Goal: Task Accomplishment & Management: Use online tool/utility

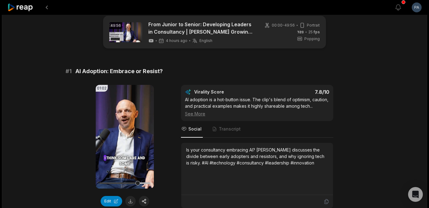
scroll to position [10, 0]
click at [134, 183] on div at bounding box center [124, 183] width 51 height 2
click at [117, 199] on button "Edit" at bounding box center [112, 200] width 22 height 10
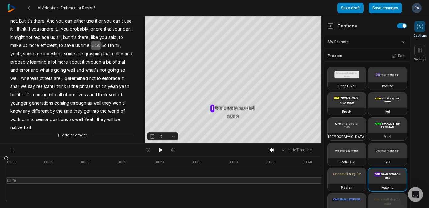
scroll to position [73, 0]
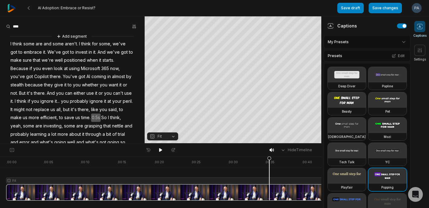
scroll to position [73, 0]
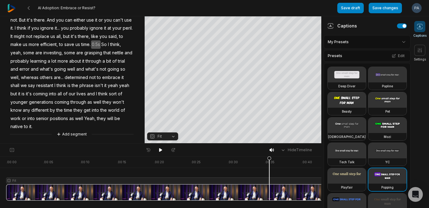
click at [360, 41] on html "AI Adoption: Embrace or Resist? Save draft Save changes Open user menu Captions…" at bounding box center [214, 104] width 429 height 208
click at [320, 6] on html "AI Adoption: Embrace or Resist? Save draft Save changes Open user menu Captions…" at bounding box center [214, 104] width 429 height 208
drag, startPoint x: 270, startPoint y: 158, endPoint x: 254, endPoint y: 158, distance: 16.0
click at [254, 158] on icon at bounding box center [254, 179] width 4 height 47
click at [161, 149] on icon at bounding box center [160, 150] width 3 height 4
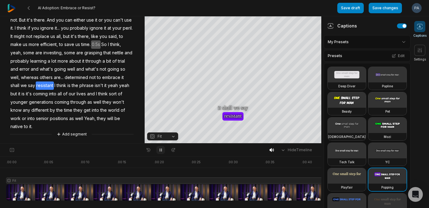
click at [161, 150] on icon at bounding box center [160, 149] width 5 height 5
click at [161, 150] on icon at bounding box center [160, 150] width 3 height 4
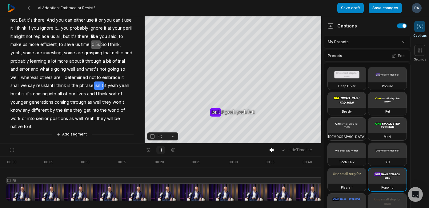
click at [161, 150] on icon at bounding box center [160, 149] width 5 height 5
click at [161, 150] on icon at bounding box center [160, 150] width 3 height 4
click at [161, 150] on icon at bounding box center [160, 149] width 5 height 5
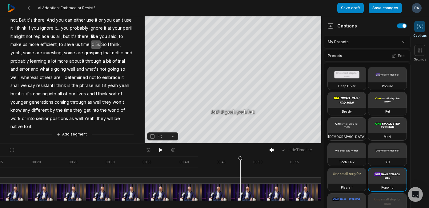
scroll to position [0, 131]
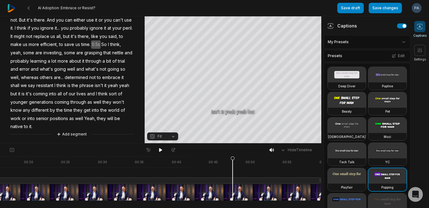
click at [233, 188] on icon at bounding box center [233, 178] width 4 height 44
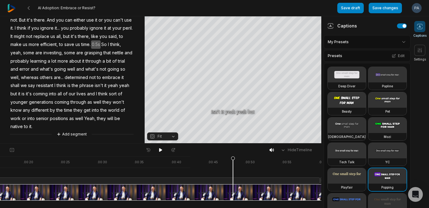
click at [233, 161] on icon at bounding box center [233, 178] width 4 height 44
click at [11, 150] on icon at bounding box center [12, 149] width 6 height 5
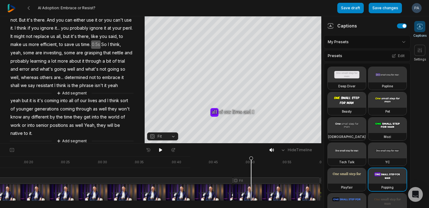
click at [251, 193] on div at bounding box center [107, 178] width 464 height 44
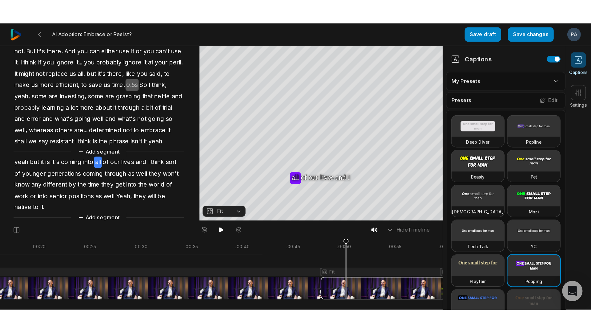
scroll to position [0, 148]
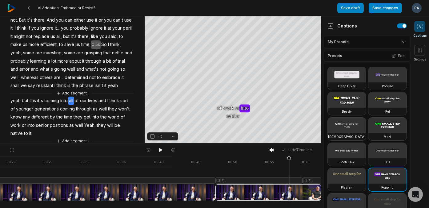
click at [289, 191] on div at bounding box center [90, 178] width 464 height 44
click at [289, 191] on icon at bounding box center [289, 178] width 4 height 44
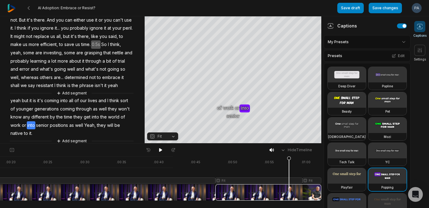
click at [318, 188] on div at bounding box center [90, 178] width 464 height 44
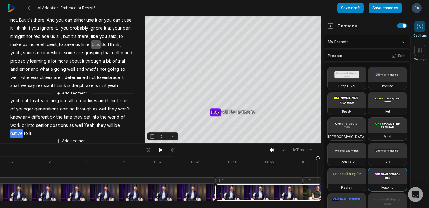
click at [311, 180] on div at bounding box center [90, 178] width 464 height 44
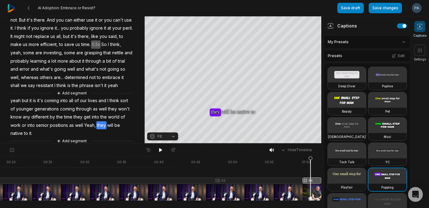
click at [280, 183] on div at bounding box center [90, 178] width 464 height 44
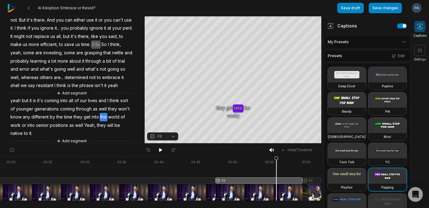
click at [276, 191] on div at bounding box center [90, 178] width 464 height 44
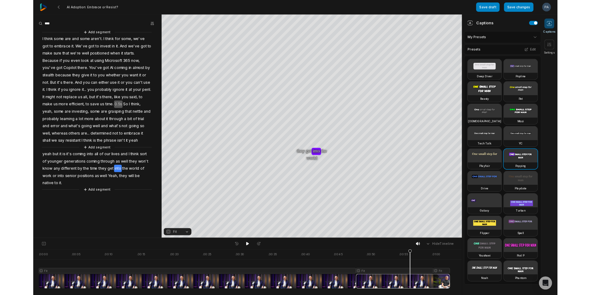
scroll to position [0, 0]
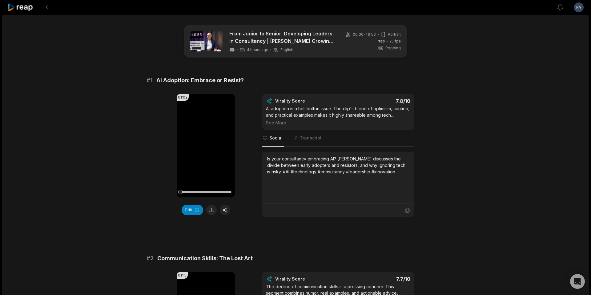
scroll to position [10, 0]
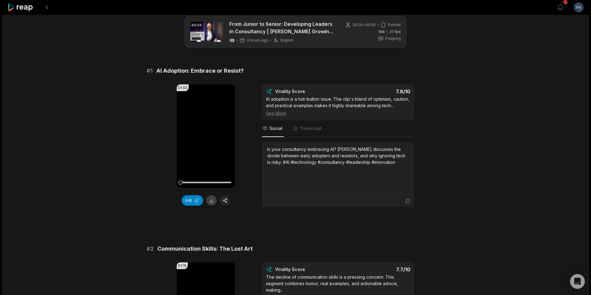
click at [210, 201] on button at bounding box center [211, 200] width 10 height 10
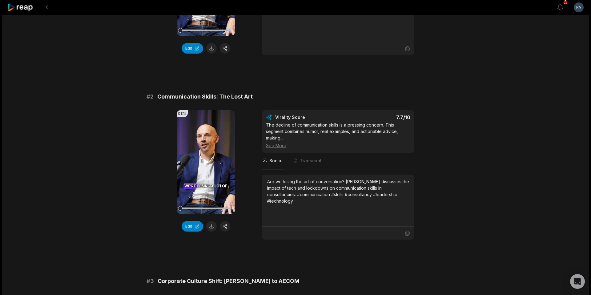
click at [207, 164] on icon at bounding box center [206, 161] width 5 height 5
click at [204, 166] on icon at bounding box center [205, 161] width 7 height 7
click at [204, 164] on icon at bounding box center [206, 161] width 5 height 5
click at [206, 166] on icon at bounding box center [205, 161] width 7 height 7
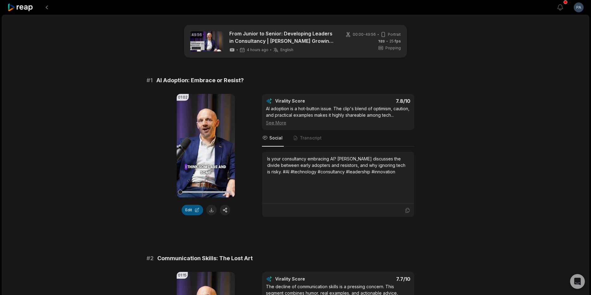
click at [195, 212] on button "Edit" at bounding box center [193, 210] width 22 height 10
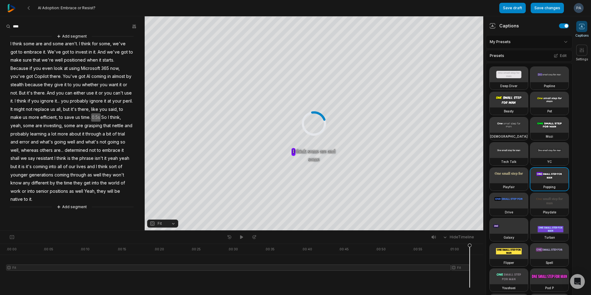
click at [95, 192] on span "Yeah," at bounding box center [90, 191] width 13 height 8
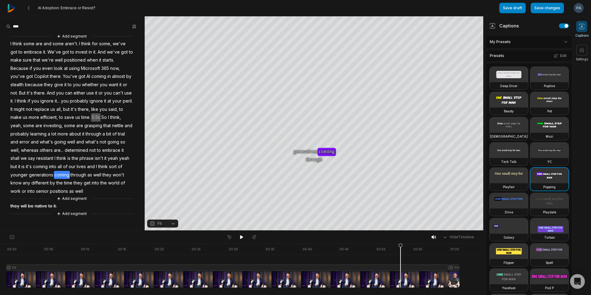
drag, startPoint x: 460, startPoint y: 244, endPoint x: 401, endPoint y: 245, distance: 59.5
click at [401, 245] on icon at bounding box center [401, 267] width 4 height 47
click at [242, 237] on icon at bounding box center [241, 237] width 3 height 4
click at [50, 203] on span "to" at bounding box center [50, 206] width 5 height 8
click at [52, 196] on button "Remove video" at bounding box center [49, 196] width 38 height 8
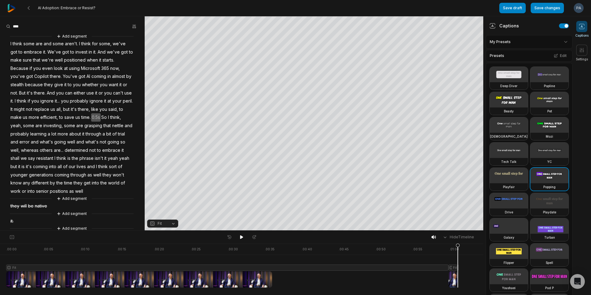
click at [33, 207] on span "be" at bounding box center [30, 206] width 7 height 8
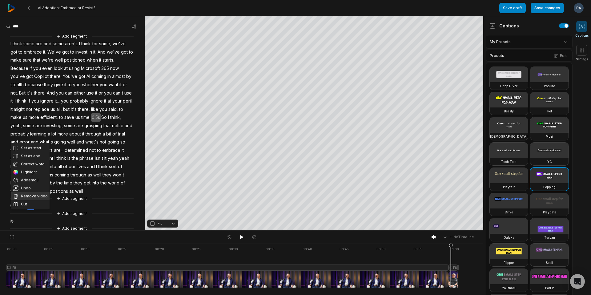
click at [32, 197] on button "Remove video" at bounding box center [30, 196] width 38 height 8
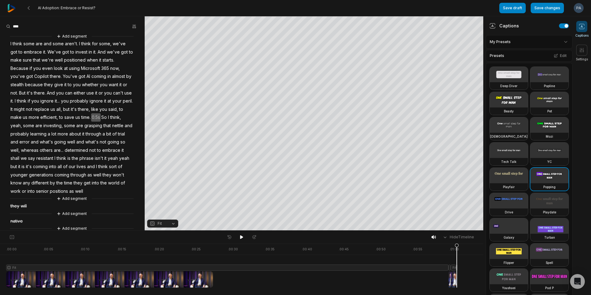
click at [24, 207] on span "will" at bounding box center [23, 206] width 7 height 8
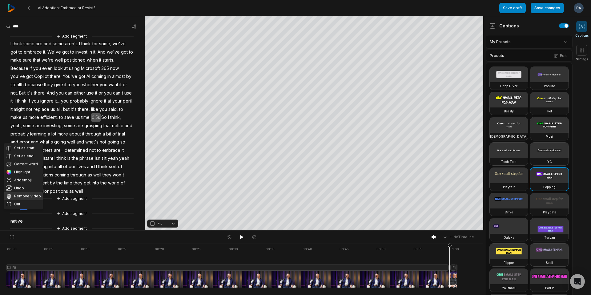
click at [29, 195] on button "Remove video" at bounding box center [23, 196] width 38 height 8
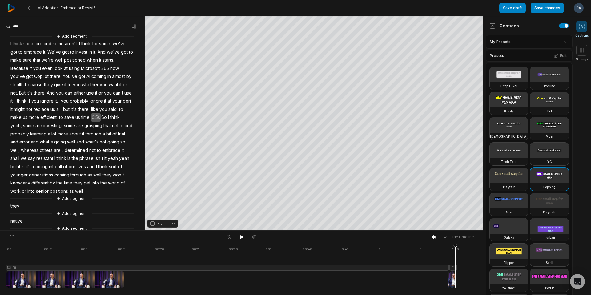
click at [16, 206] on span "they" at bounding box center [15, 206] width 10 height 8
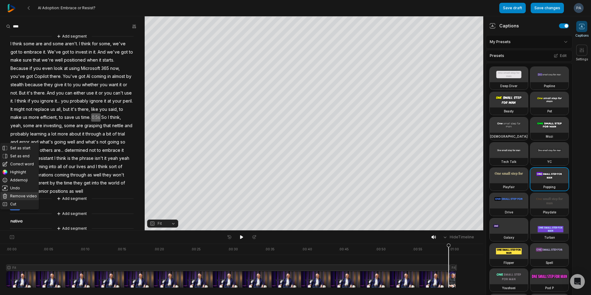
click at [23, 196] on button "Remove video" at bounding box center [19, 196] width 38 height 8
click at [18, 207] on span "native" at bounding box center [17, 206] width 14 height 8
click at [23, 196] on button "Remove video" at bounding box center [19, 196] width 38 height 8
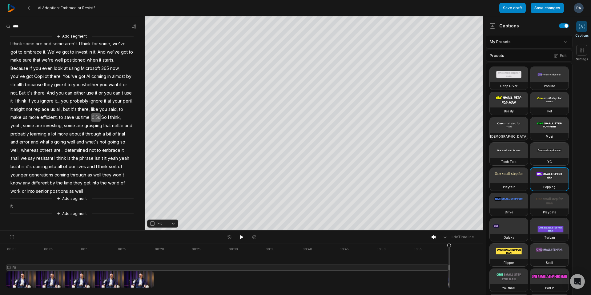
click at [13, 206] on span "it." at bounding box center [12, 206] width 4 height 8
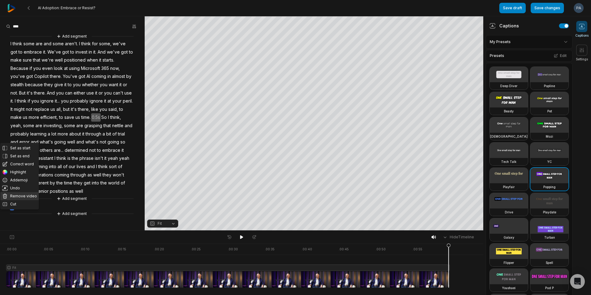
click at [22, 196] on button "Remove video" at bounding box center [19, 196] width 38 height 8
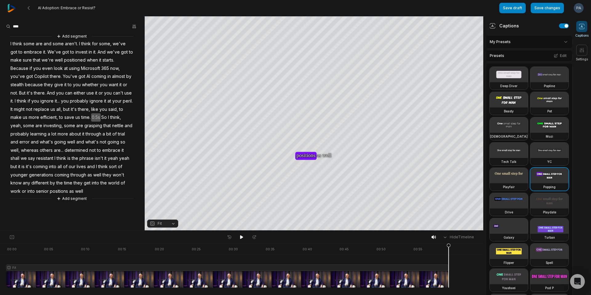
drag, startPoint x: 449, startPoint y: 245, endPoint x: 414, endPoint y: 246, distance: 35.1
click at [414, 246] on div at bounding box center [227, 266] width 442 height 44
click at [238, 240] on button at bounding box center [241, 237] width 9 height 8
click at [411, 277] on div at bounding box center [227, 266] width 442 height 44
click at [240, 236] on icon at bounding box center [241, 237] width 3 height 4
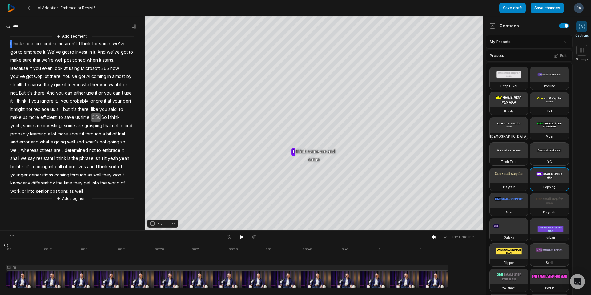
click at [46, 188] on span "senior" at bounding box center [42, 191] width 14 height 8
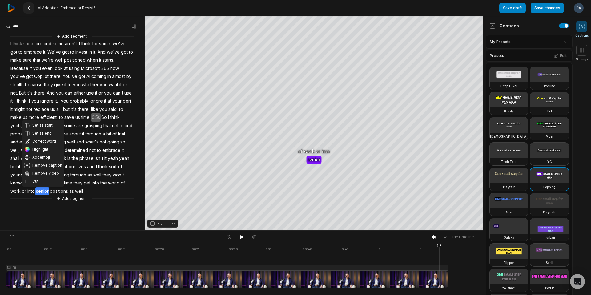
click at [31, 10] on icon at bounding box center [28, 8] width 5 height 5
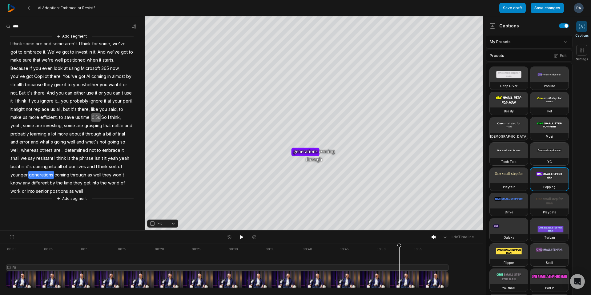
drag, startPoint x: 448, startPoint y: 245, endPoint x: 398, endPoint y: 254, distance: 50.7
click at [398, 254] on icon at bounding box center [400, 267] width 4 height 47
click at [241, 236] on icon at bounding box center [241, 237] width 3 height 4
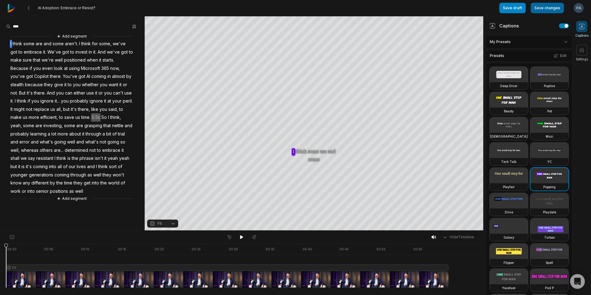
click at [552, 6] on button "Save changes" at bounding box center [547, 8] width 33 height 10
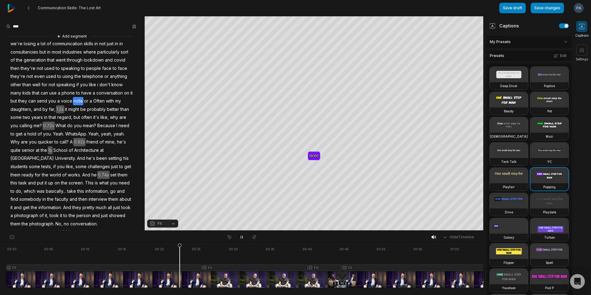
click at [242, 234] on button at bounding box center [241, 237] width 9 height 8
click at [77, 101] on span "note" at bounding box center [78, 101] width 10 height 8
click at [84, 127] on button "Correct word" at bounding box center [78, 127] width 42 height 8
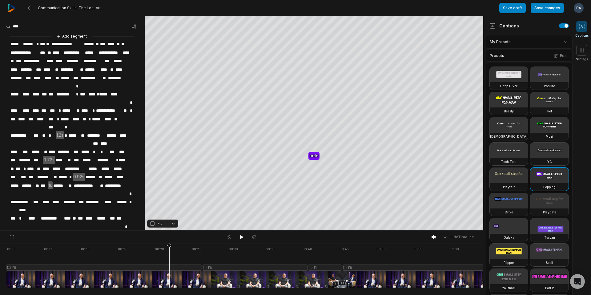
click at [81, 115] on span "****" at bounding box center [77, 119] width 10 height 8
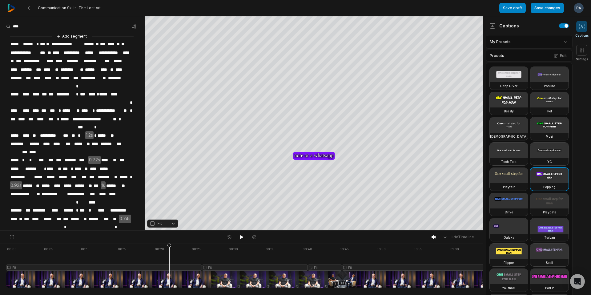
click at [170, 244] on icon at bounding box center [170, 267] width 4 height 47
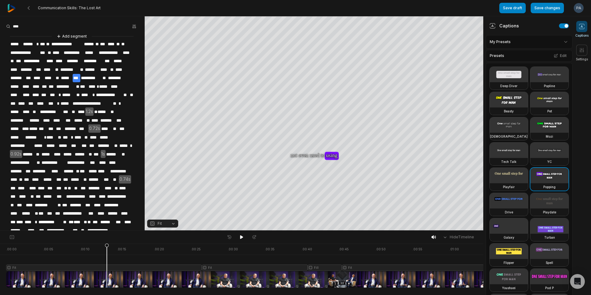
drag, startPoint x: 170, startPoint y: 244, endPoint x: 106, endPoint y: 245, distance: 63.4
click at [106, 245] on icon at bounding box center [107, 267] width 4 height 47
click at [241, 235] on icon at bounding box center [241, 237] width 5 height 5
click at [109, 102] on span "**********" at bounding box center [92, 103] width 40 height 8
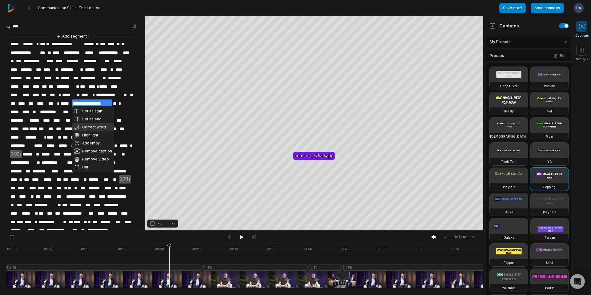
click at [102, 126] on button "Correct word" at bounding box center [93, 127] width 42 height 8
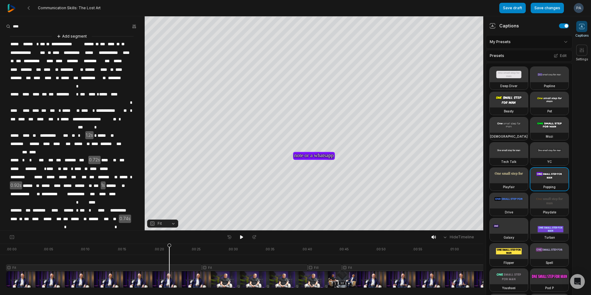
click at [112, 115] on span "**********" at bounding box center [92, 119] width 40 height 8
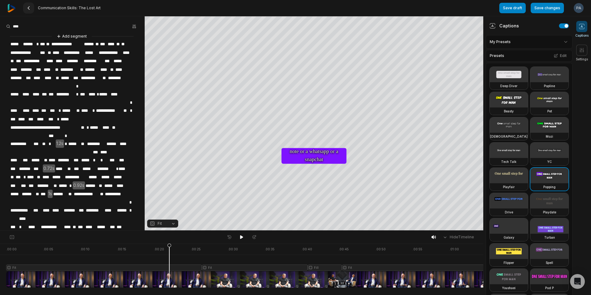
click at [28, 7] on icon at bounding box center [28, 8] width 5 height 5
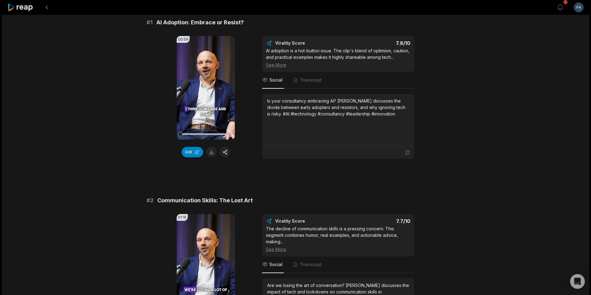
scroll to position [59, 0]
click at [280, 251] on div "See More" at bounding box center [338, 248] width 144 height 6
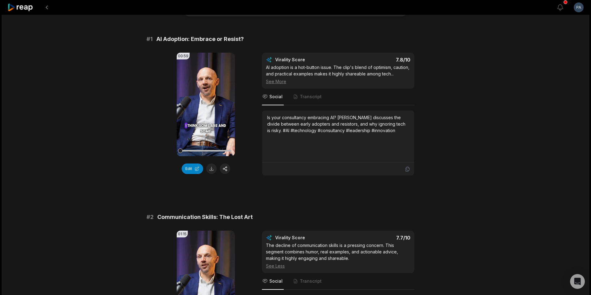
scroll to position [0, 0]
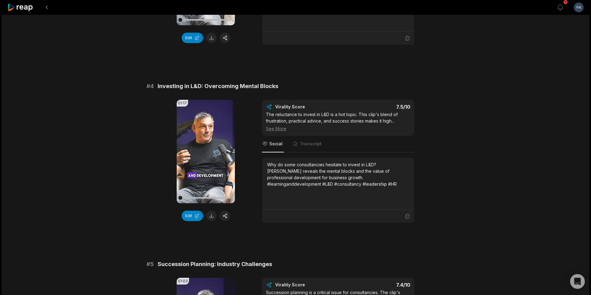
scroll to position [535, 0]
click at [209, 148] on video "Your browser does not support mp4 format." at bounding box center [206, 150] width 58 height 103
click at [205, 153] on icon at bounding box center [206, 151] width 2 height 4
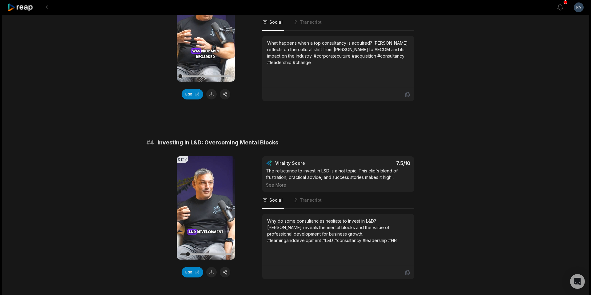
scroll to position [479, 0]
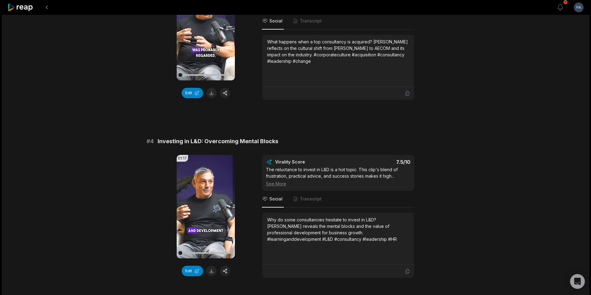
drag, startPoint x: 188, startPoint y: 260, endPoint x: 176, endPoint y: 258, distance: 12.1
click at [176, 258] on div "01:17 Your browser does not support mp4 format. Edit Virality Score 7.5 /10 The…" at bounding box center [296, 216] width 298 height 123
click at [206, 210] on icon at bounding box center [205, 206] width 7 height 7
click at [205, 209] on icon at bounding box center [206, 206] width 5 height 5
click at [206, 209] on icon at bounding box center [206, 206] width 5 height 5
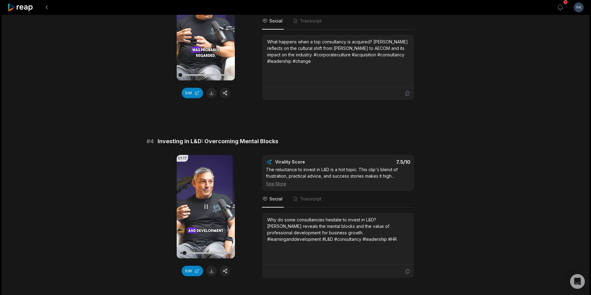
click at [206, 210] on icon at bounding box center [205, 206] width 7 height 7
click at [206, 209] on icon at bounding box center [206, 206] width 5 height 5
click at [206, 210] on icon at bounding box center [205, 206] width 7 height 7
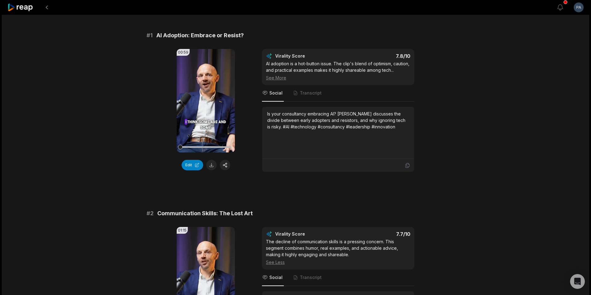
scroll to position [0, 0]
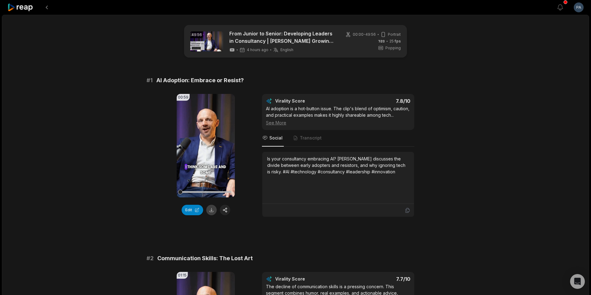
click at [211, 210] on button at bounding box center [211, 210] width 10 height 10
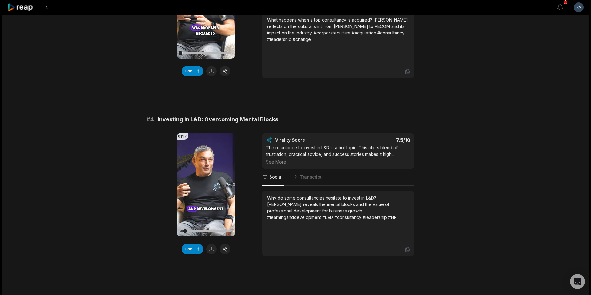
scroll to position [503, 0]
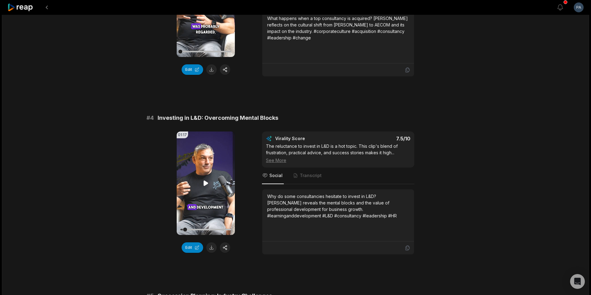
click at [208, 174] on video "Your browser does not support mp4 format." at bounding box center [206, 182] width 58 height 103
click at [194, 253] on button "Edit" at bounding box center [193, 247] width 22 height 10
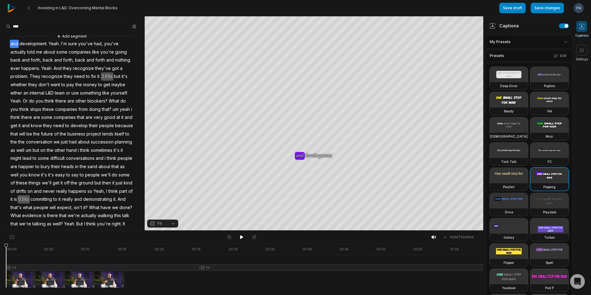
scroll to position [2, 0]
click at [119, 108] on span "um" at bounding box center [115, 107] width 7 height 8
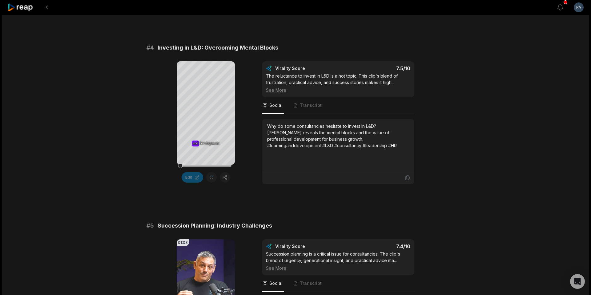
scroll to position [580, 0]
